Goal: Information Seeking & Learning: Learn about a topic

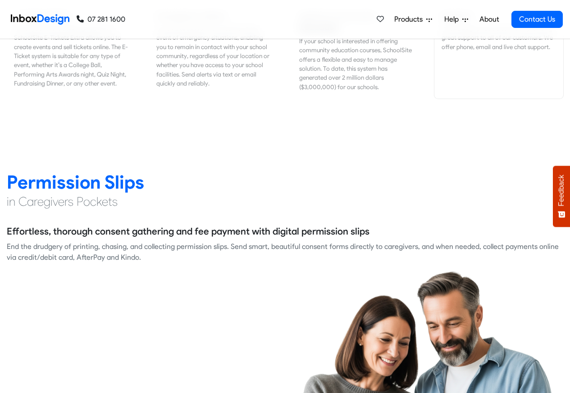
scroll to position [1136, 0]
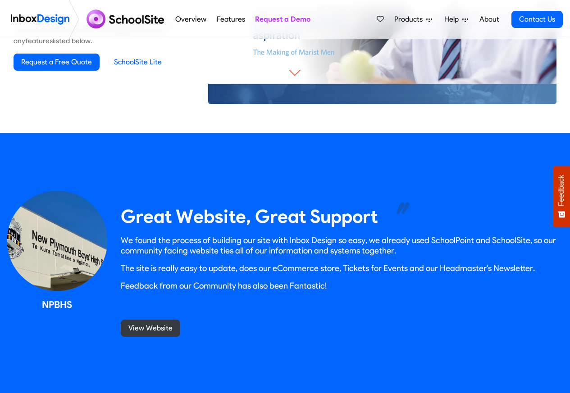
scroll to position [757, 0]
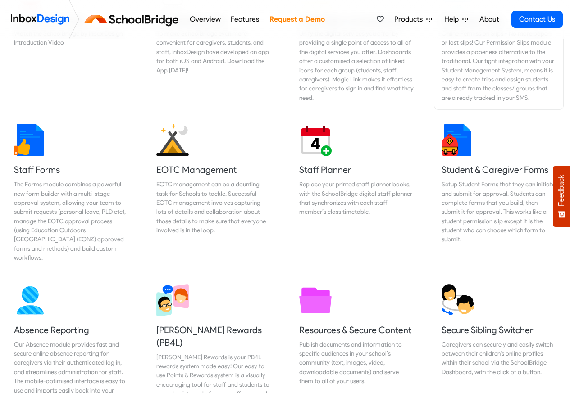
scroll to position [379, 0]
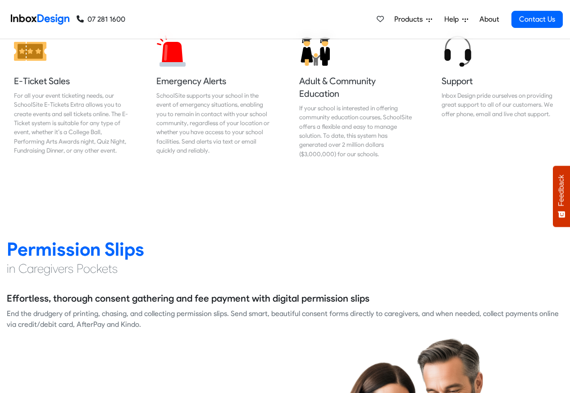
scroll to position [1136, 0]
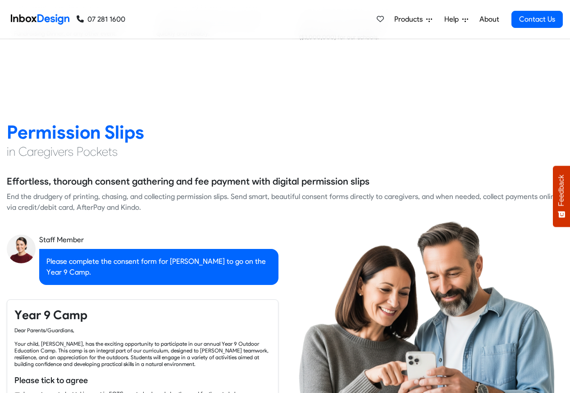
checkbox input "true"
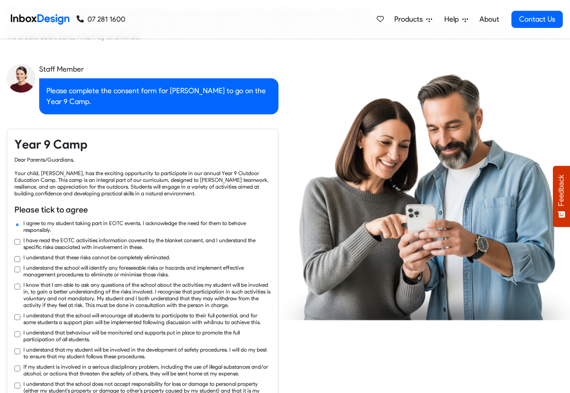
checkbox input "true"
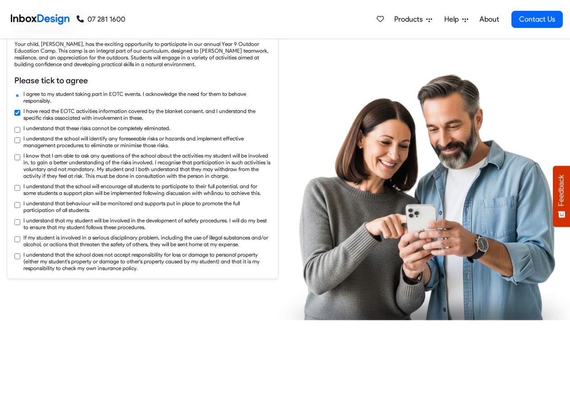
checkbox input "true"
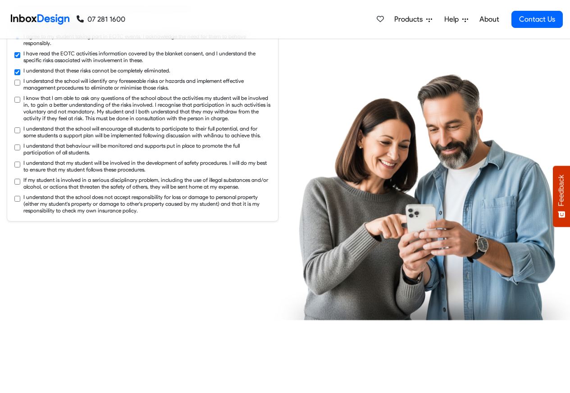
checkbox input "true"
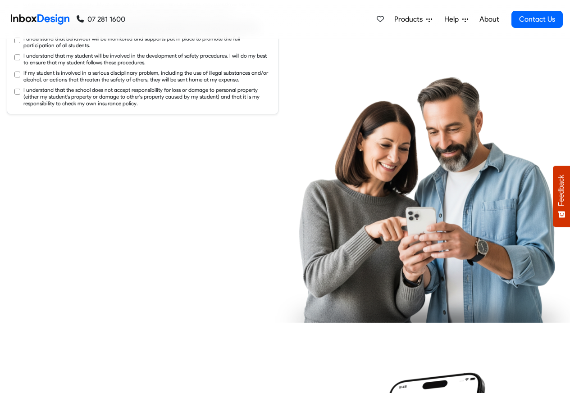
checkbox input "true"
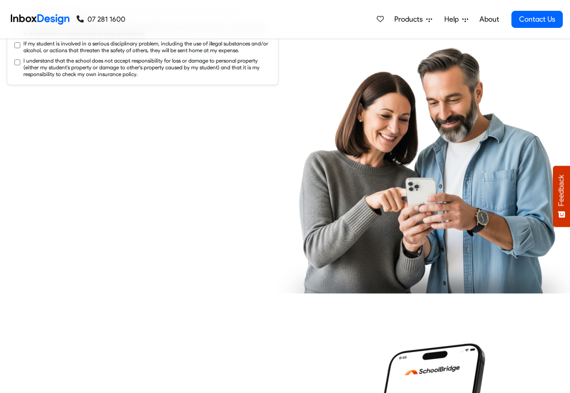
checkbox input "true"
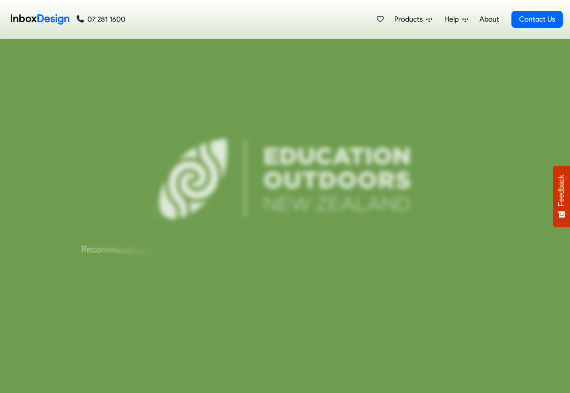
scroll to position [3569, 0]
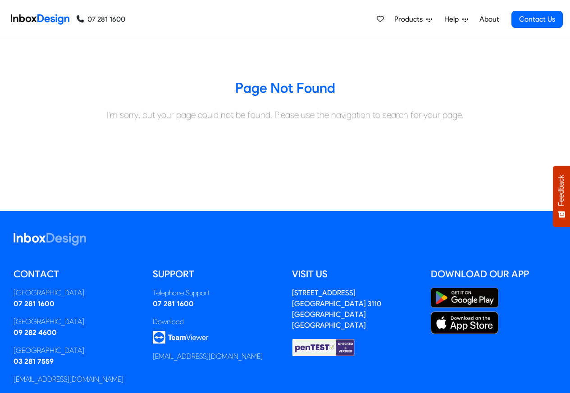
scroll to position [100, 0]
